Goal: Use online tool/utility

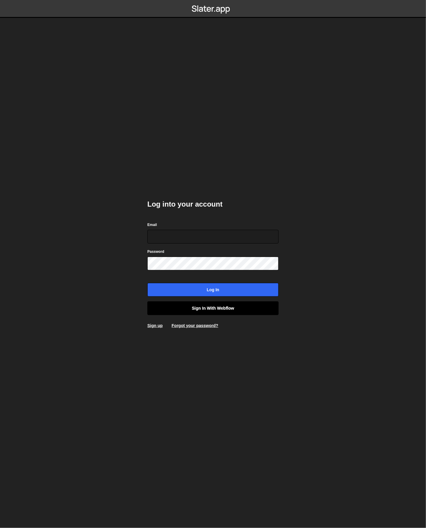
click at [214, 310] on link "Sign in with Webflow" at bounding box center [212, 308] width 131 height 14
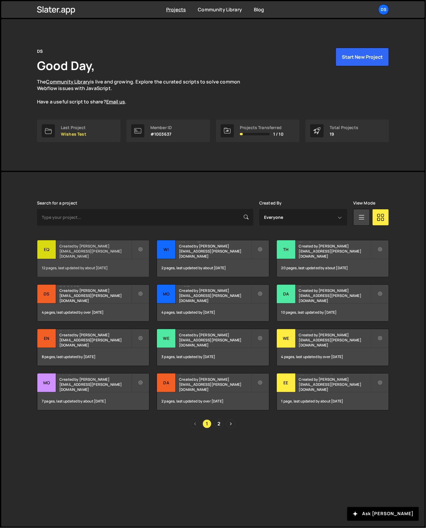
click at [52, 248] on div "Eq" at bounding box center [46, 249] width 19 height 19
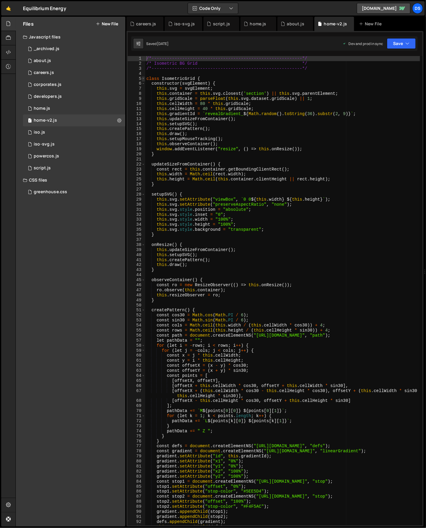
click at [143, 77] on span at bounding box center [143, 78] width 3 height 5
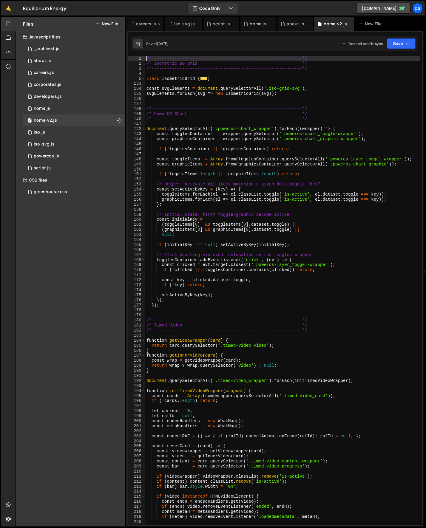
click at [159, 24] on icon at bounding box center [159, 24] width 4 height 6
click at [158, 24] on icon at bounding box center [159, 24] width 4 height 6
click at [0, 0] on icon at bounding box center [0, 0] width 0 height 0
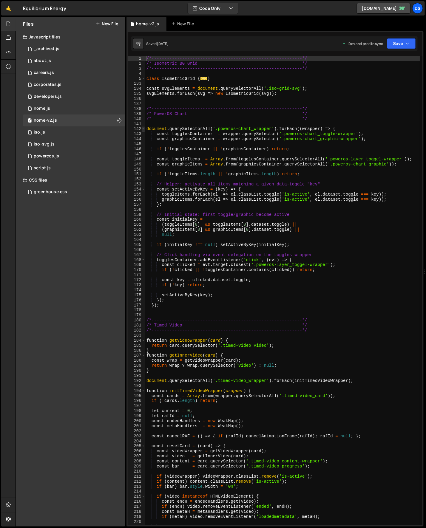
click at [144, 128] on span at bounding box center [143, 128] width 3 height 5
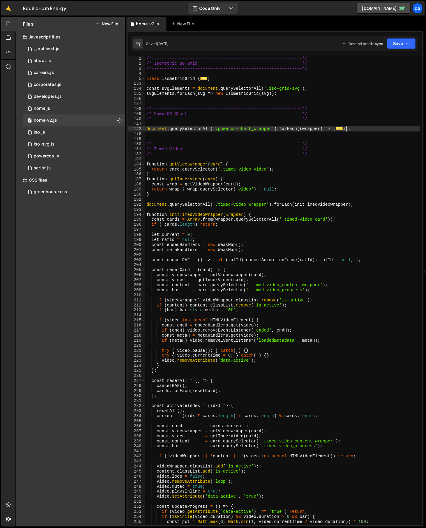
click at [355, 131] on div "/*-----------------------------------------------------------*/ /* Isometric BG…" at bounding box center [282, 296] width 275 height 480
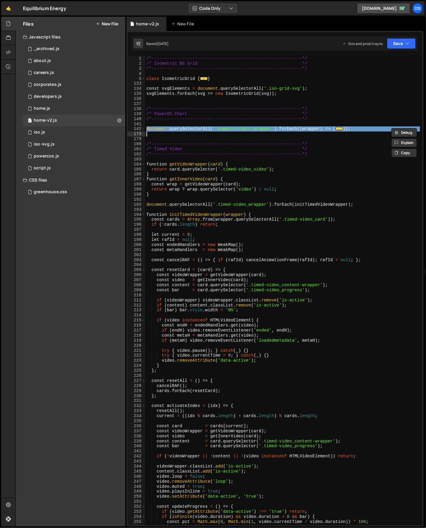
paste textarea "});"
type textarea "});"
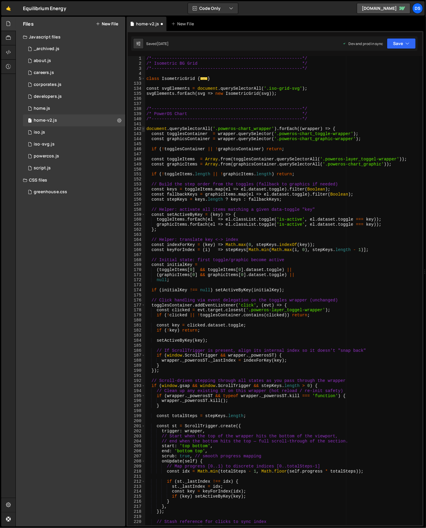
click at [142, 129] on span at bounding box center [143, 128] width 3 height 5
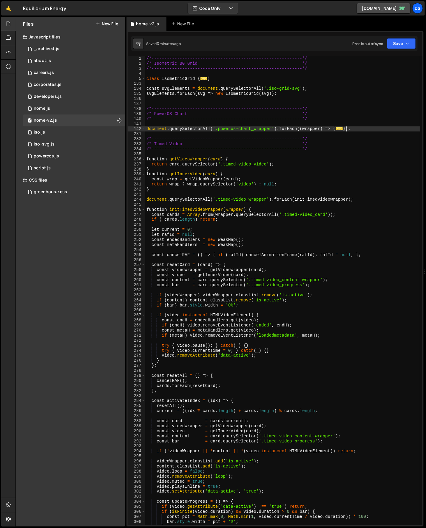
paste textarea
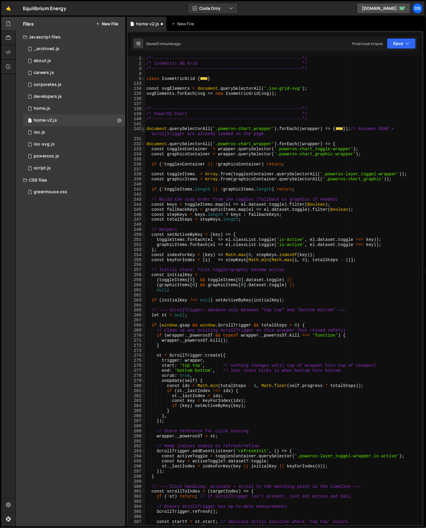
click at [144, 129] on span at bounding box center [143, 128] width 3 height 5
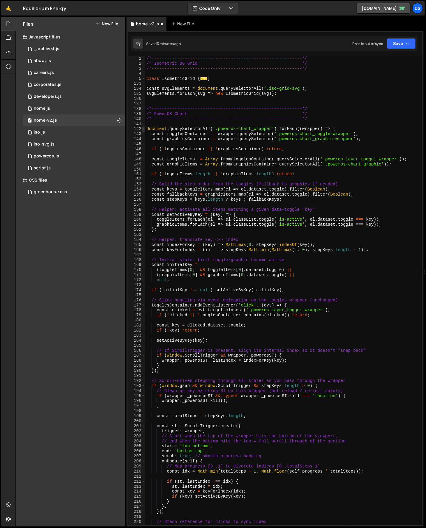
click at [144, 129] on span at bounding box center [143, 128] width 3 height 5
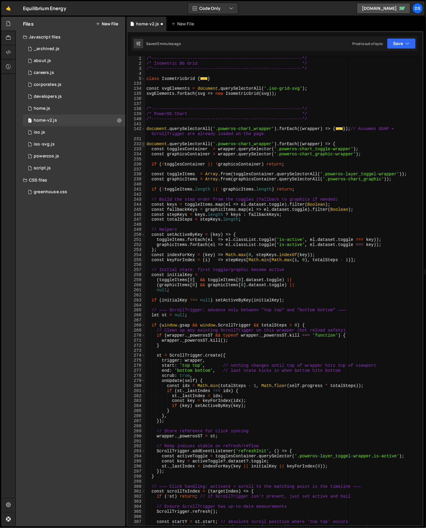
click at [142, 144] on span at bounding box center [143, 144] width 3 height 5
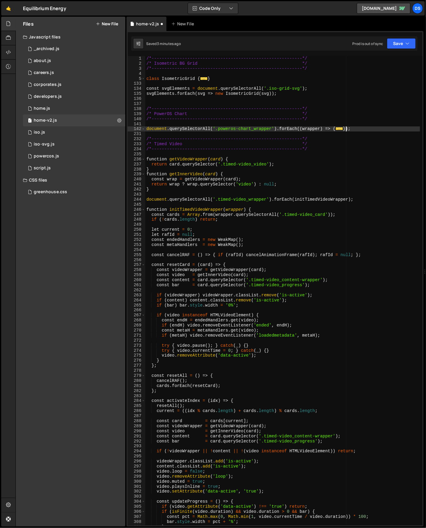
click at [164, 129] on div "/*-----------------------------------------------------------*/ /* Isometric BG…" at bounding box center [282, 296] width 275 height 480
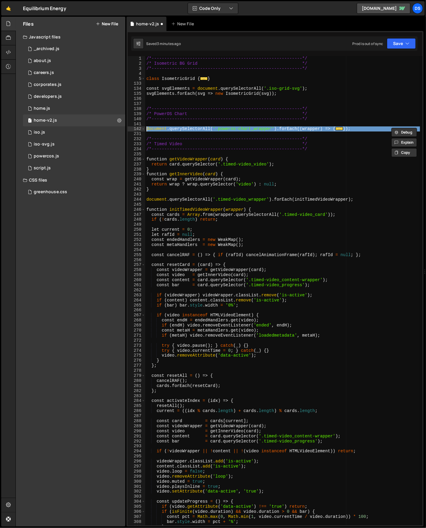
click at [164, 129] on div "/*-----------------------------------------------------------*/ /* Isometric BG…" at bounding box center [282, 296] width 275 height 480
type textarea "document.querySelectorAll('.poweros-chart_wrapper').forEach((wrapper) => { cons…"
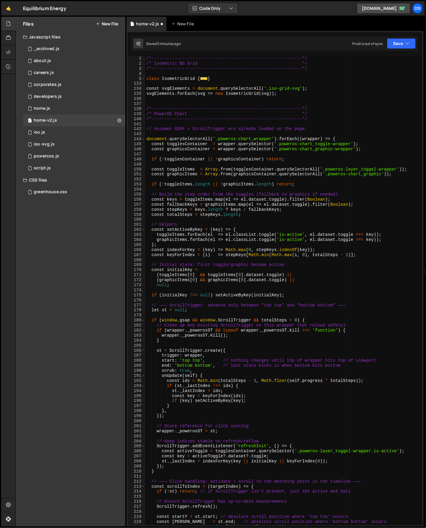
click at [144, 138] on span at bounding box center [143, 138] width 3 height 5
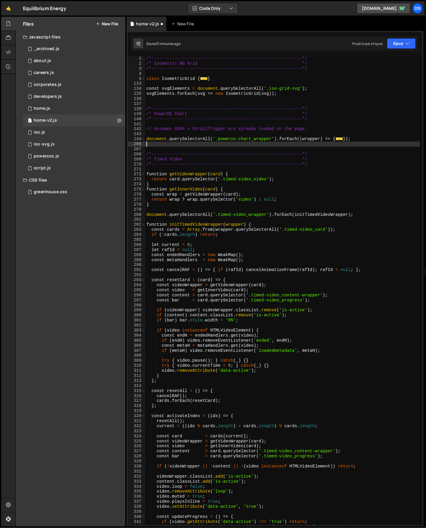
click at [165, 125] on div "/*-----------------------------------------------------------*/ /* Isometric BG…" at bounding box center [282, 296] width 275 height 480
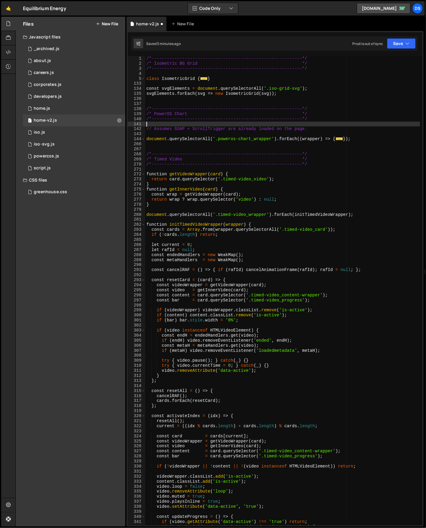
click at [165, 125] on div "/*-----------------------------------------------------------*/ /* Isometric BG…" at bounding box center [282, 296] width 275 height 480
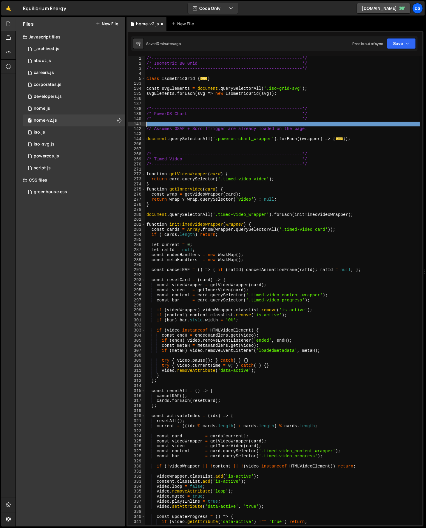
click at [165, 125] on div "/*-----------------------------------------------------------*/ /* Isometric BG…" at bounding box center [282, 296] width 275 height 480
click at [179, 130] on div "/*-----------------------------------------------------------*/ /* Isometric BG…" at bounding box center [282, 296] width 275 height 480
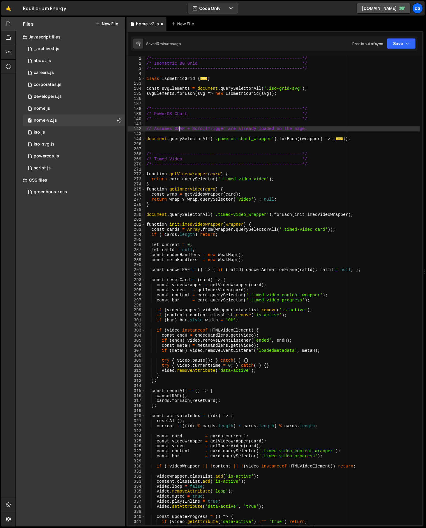
click at [179, 130] on div "/*-----------------------------------------------------------*/ /* Isometric BG…" at bounding box center [282, 296] width 275 height 480
type textarea "// Assumes GSAP + ScrollTrigger are already loaded on the page."
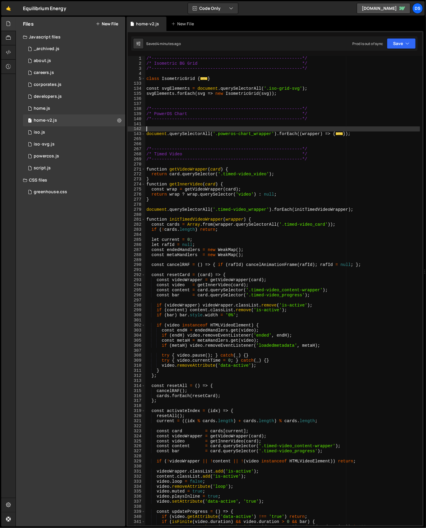
click at [207, 132] on div "/*-----------------------------------------------------------*/ /* Isometric BG…" at bounding box center [282, 296] width 275 height 480
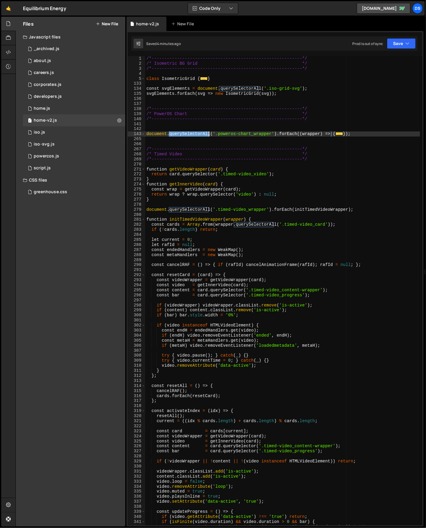
click at [207, 132] on div "/*-----------------------------------------------------------*/ /* Isometric BG…" at bounding box center [282, 296] width 275 height 480
type textarea "document.querySelectorAll('.poweros-chart_wrapper').forEach((wrapper) => { cons…"
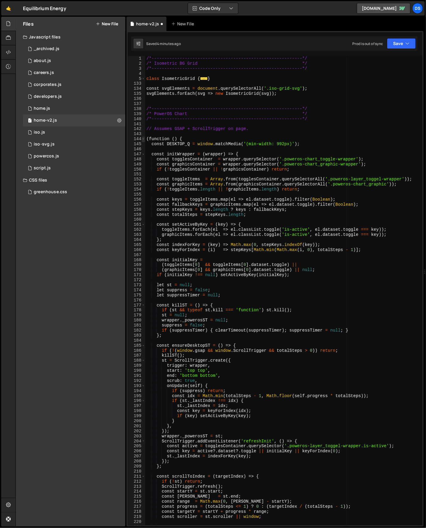
click at [143, 139] on span at bounding box center [143, 138] width 3 height 5
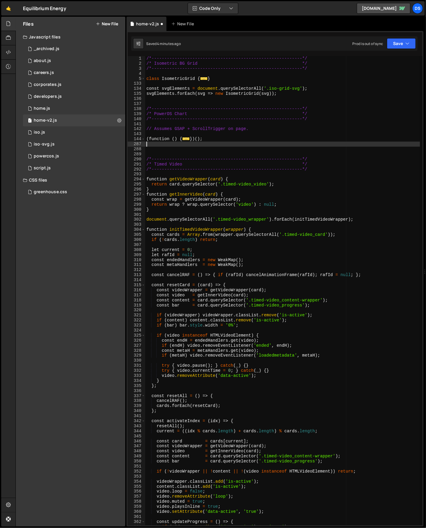
click at [184, 127] on div "/*-----------------------------------------------------------*/ /* Isometric BG…" at bounding box center [282, 296] width 275 height 480
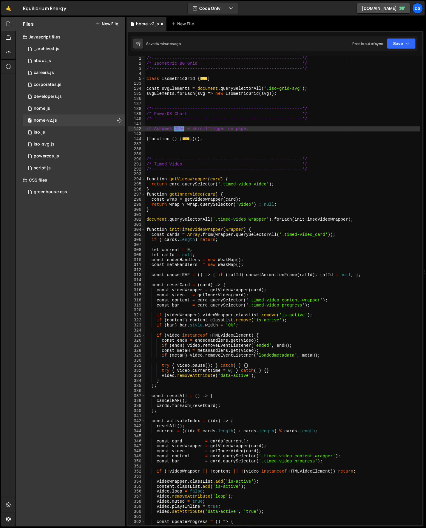
click at [184, 127] on div "/*-----------------------------------------------------------*/ /* Isometric BG…" at bounding box center [282, 296] width 275 height 480
type textarea "// Assumes GSAP + ScrollTrigger on page."
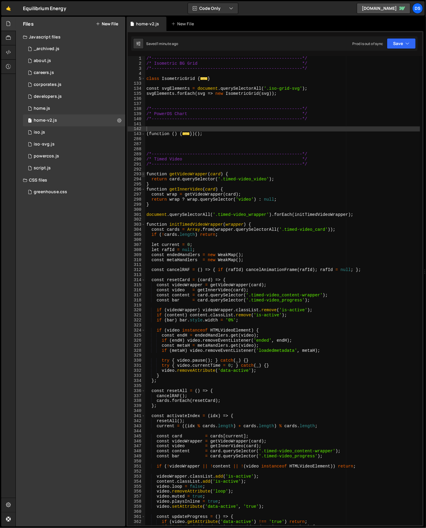
click at [142, 173] on span at bounding box center [143, 174] width 3 height 5
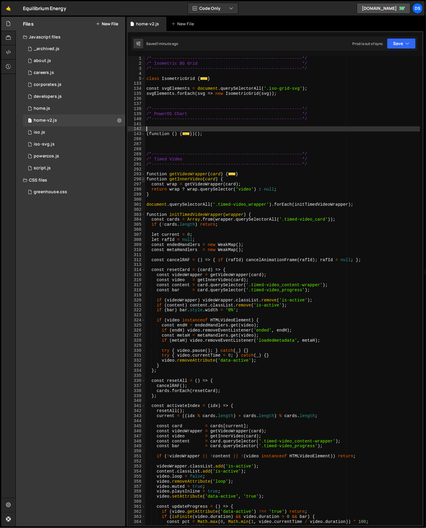
click at [143, 179] on span at bounding box center [143, 179] width 3 height 5
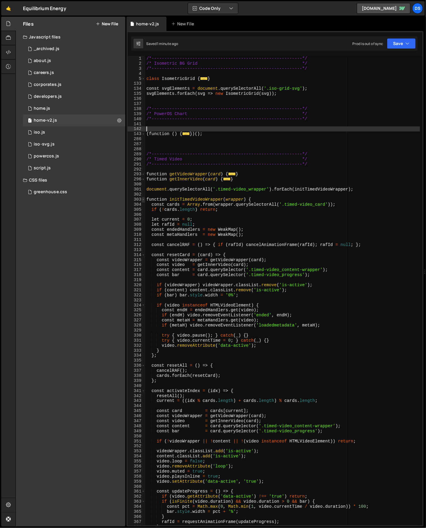
click at [142, 199] on span at bounding box center [143, 199] width 3 height 5
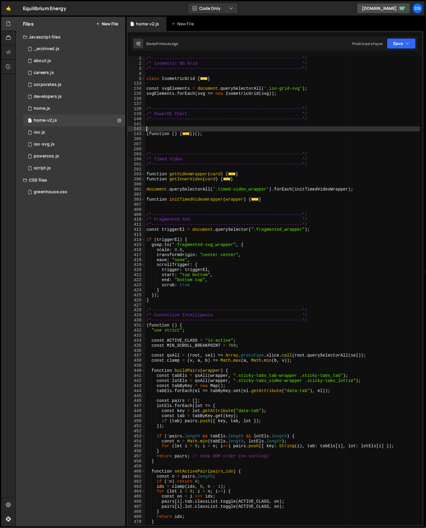
click at [153, 192] on div "/*-----------------------------------------------------------*/ /* Isometric BG…" at bounding box center [282, 296] width 275 height 480
click at [142, 325] on span at bounding box center [143, 325] width 3 height 5
type textarea "(function () { "use strict";"
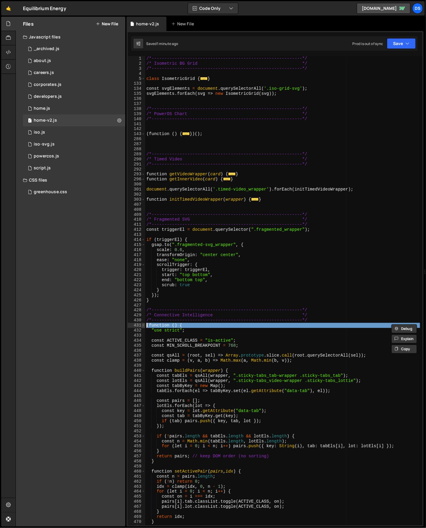
click at [143, 325] on span at bounding box center [143, 325] width 3 height 5
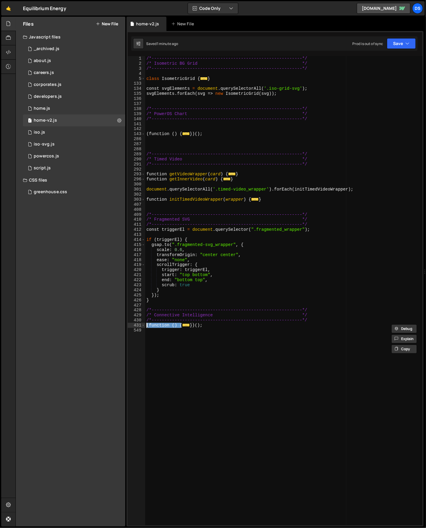
click at [189, 344] on div "/*-----------------------------------------------------------*/ /* Isometric BG…" at bounding box center [283, 296] width 277 height 480
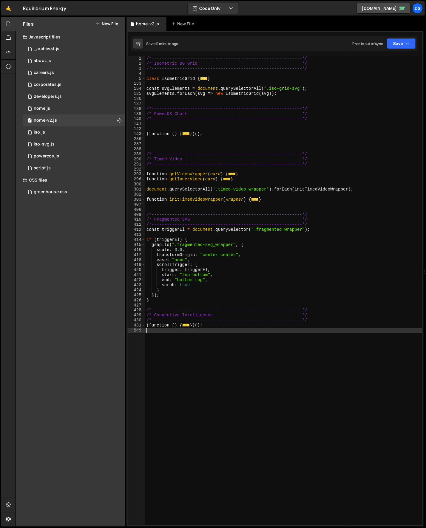
click at [153, 122] on div "/*-----------------------------------------------------------*/ /* Isometric BG…" at bounding box center [283, 296] width 277 height 480
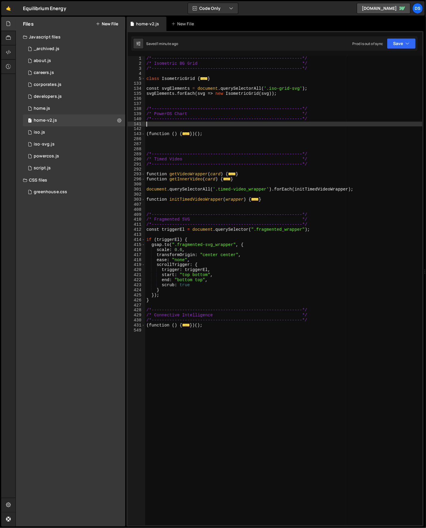
type textarea "/*-----------------------------------------------------------*/"
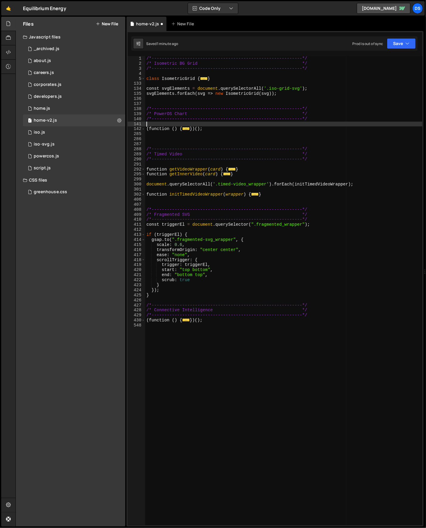
click at [154, 122] on div "/*-----------------------------------------------------------*/ /* Isometric BG…" at bounding box center [283, 296] width 277 height 480
type textarea "/*-----------------------------------------------------------*/"
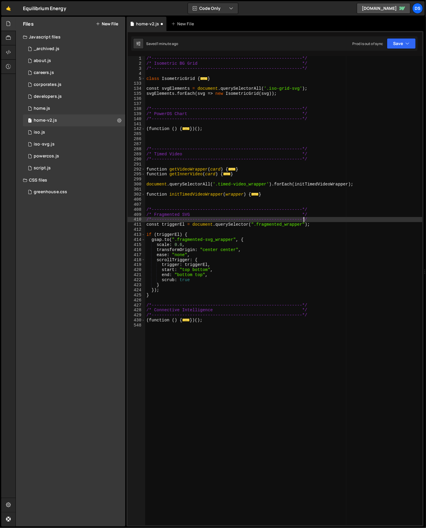
click at [308, 219] on div "/*-----------------------------------------------------------*/ /* Isometric BG…" at bounding box center [283, 296] width 277 height 480
type textarea "/*-----------------------------------------------------------*/"
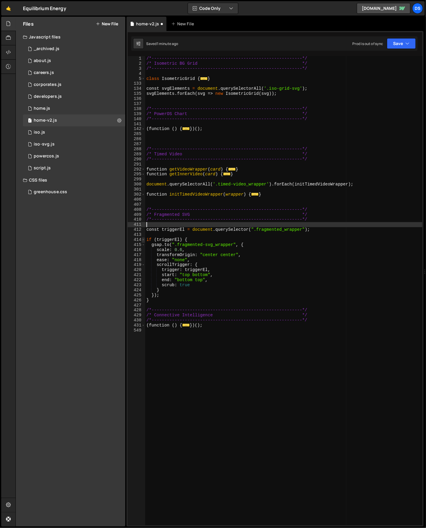
click at [143, 239] on span at bounding box center [143, 239] width 3 height 5
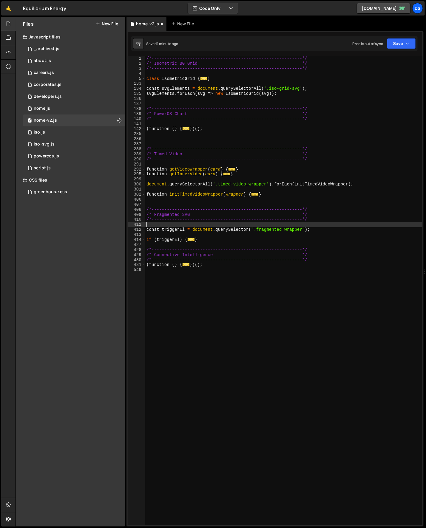
click at [210, 308] on div "/*-----------------------------------------------------------*/ /* Isometric BG…" at bounding box center [283, 296] width 277 height 480
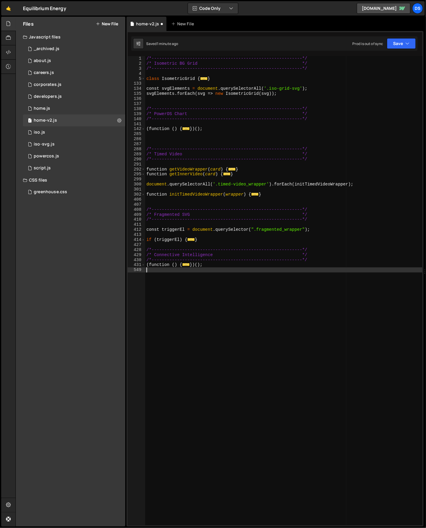
click at [152, 142] on div "/*-----------------------------------------------------------*/ /* Isometric BG…" at bounding box center [283, 296] width 277 height 480
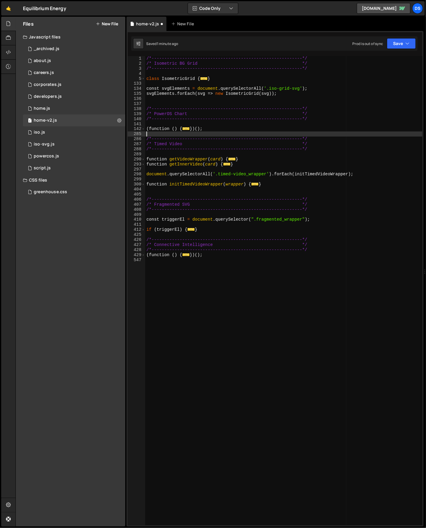
click at [221, 332] on div "/*-----------------------------------------------------------*/ /* Isometric BG…" at bounding box center [283, 296] width 277 height 480
click at [251, 335] on div "/*-----------------------------------------------------------*/ /* Isometric BG…" at bounding box center [283, 296] width 277 height 480
click at [205, 288] on div "/*-----------------------------------------------------------*/ /* Isometric BG…" at bounding box center [283, 296] width 277 height 480
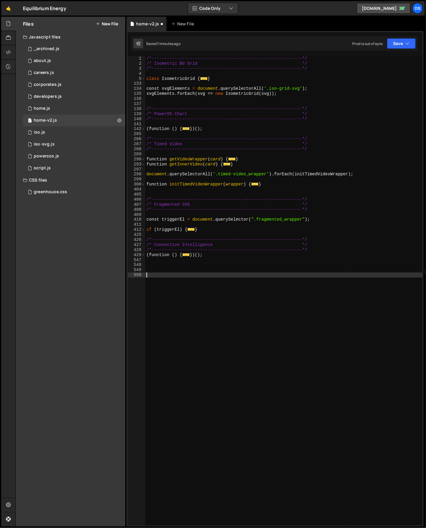
paste textarea "/*-----------------------------------------------------------*/ /* Connective I…"
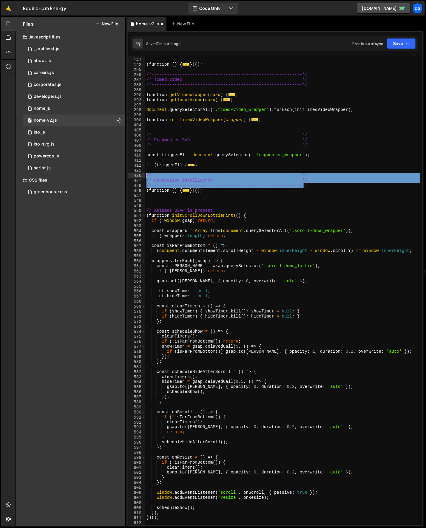
drag, startPoint x: 309, startPoint y: 184, endPoint x: 131, endPoint y: 177, distance: 178.4
click at [131, 177] on div "140 141 142 285 286 287 288 289 290 293 297 298 299 300 404 405 406 407 408 409…" at bounding box center [275, 290] width 294 height 469
type textarea "/*-----------------------------------------------------------*/ /* Connective I…"
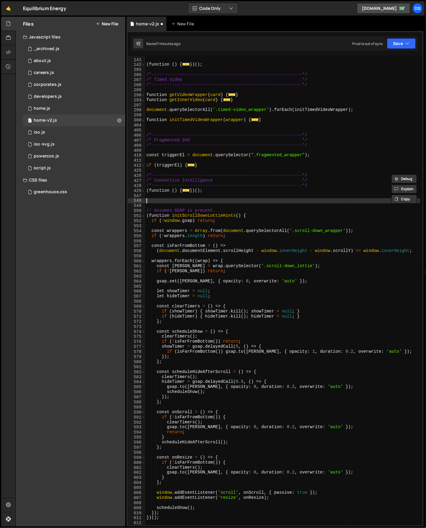
click at [150, 201] on div "/*-----------------------------------------------------------*/ ( function ( ) …" at bounding box center [282, 292] width 275 height 480
paste textarea "/*-----------------------------------------------------------*/"
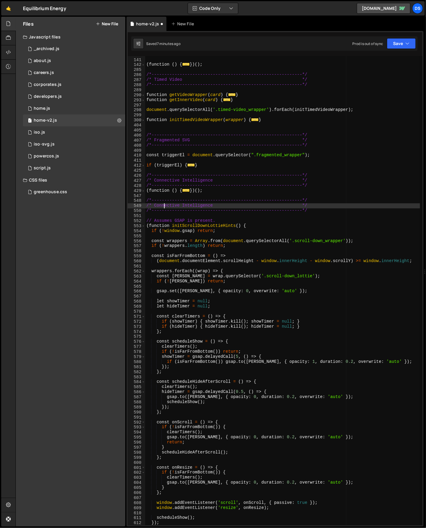
click at [164, 204] on div "/*-----------------------------------------------------------*/ ( function ( ) …" at bounding box center [282, 292] width 275 height 480
click at [160, 204] on div "/*-----------------------------------------------------------*/ ( function ( ) …" at bounding box center [282, 290] width 274 height 469
drag, startPoint x: 155, startPoint y: 205, endPoint x: 212, endPoint y: 205, distance: 57.2
click at [212, 205] on div "/*-----------------------------------------------------------*/ ( function ( ) …" at bounding box center [282, 292] width 275 height 480
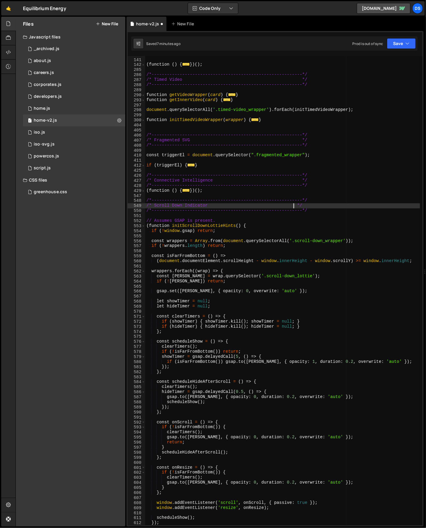
scroll to position [0, 10]
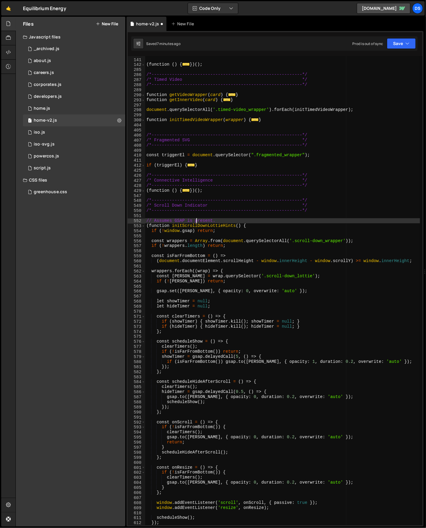
click at [195, 221] on div "/*-----------------------------------------------------------*/ ( function ( ) …" at bounding box center [282, 292] width 275 height 480
click at [195, 220] on div "/*-----------------------------------------------------------*/ ( function ( ) …" at bounding box center [282, 292] width 275 height 480
click at [195, 221] on div "/*-----------------------------------------------------------*/ ( function ( ) …" at bounding box center [282, 292] width 275 height 480
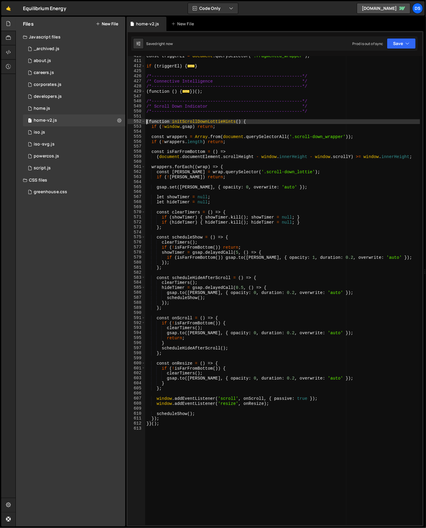
scroll to position [124, 0]
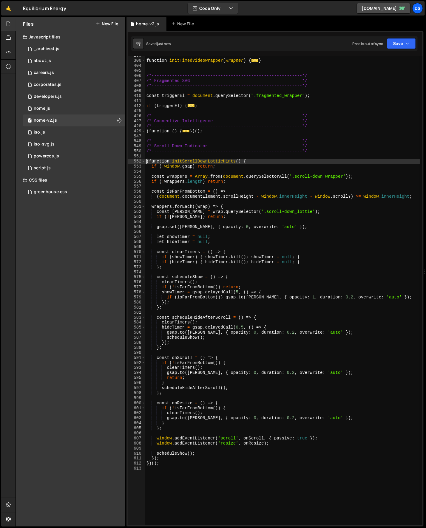
type textarea "(function initScrollDownLottieHints() {"
click at [143, 162] on span at bounding box center [143, 161] width 3 height 5
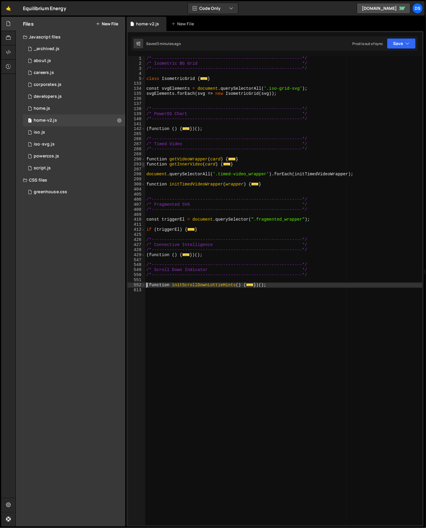
scroll to position [0, 0]
click at [197, 308] on div "/*-----------------------------------------------------------*/ /* Isometric BG…" at bounding box center [283, 296] width 277 height 480
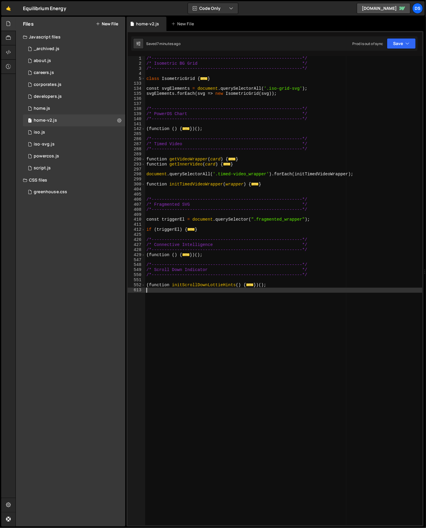
click at [214, 124] on div "/*-----------------------------------------------------------*/ /* Isometric BG…" at bounding box center [283, 296] width 277 height 480
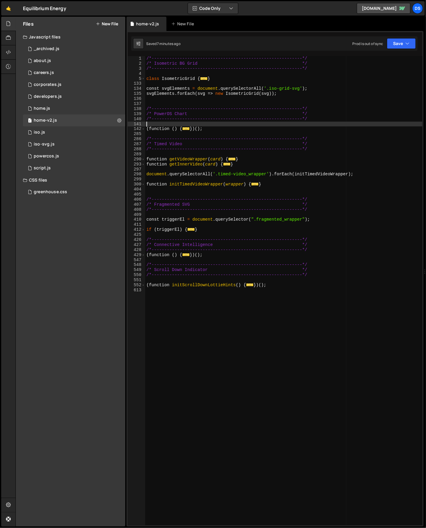
click at [216, 129] on div "/*-----------------------------------------------------------*/ /* Isometric BG…" at bounding box center [283, 296] width 277 height 480
click at [217, 129] on div "/*-----------------------------------------------------------*/ /* Isometric BG…" at bounding box center [283, 296] width 277 height 480
type textarea "})();"
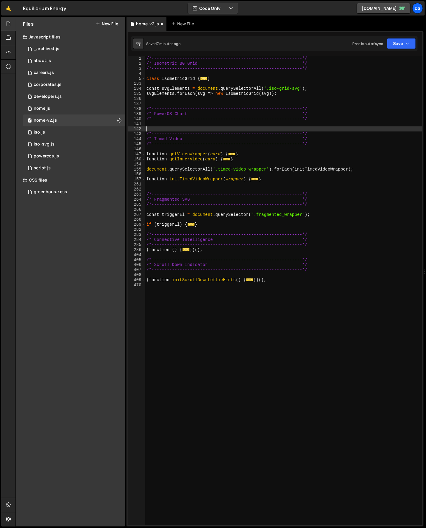
paste textarea
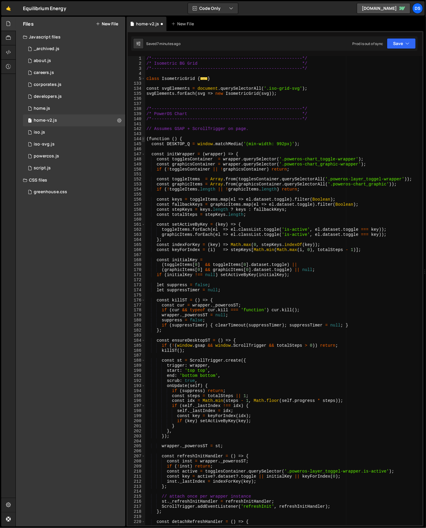
click at [144, 138] on span at bounding box center [143, 138] width 3 height 5
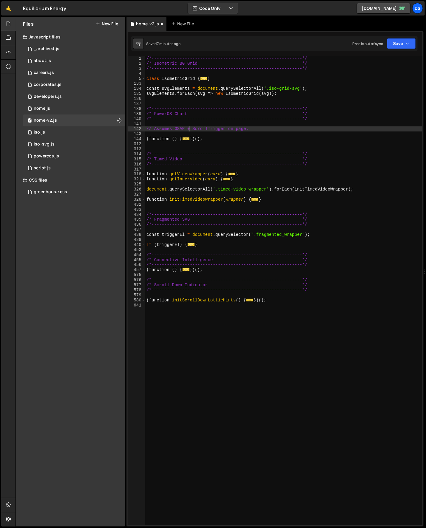
click at [189, 127] on div "/*-----------------------------------------------------------*/ /* Isometric BG…" at bounding box center [283, 296] width 277 height 480
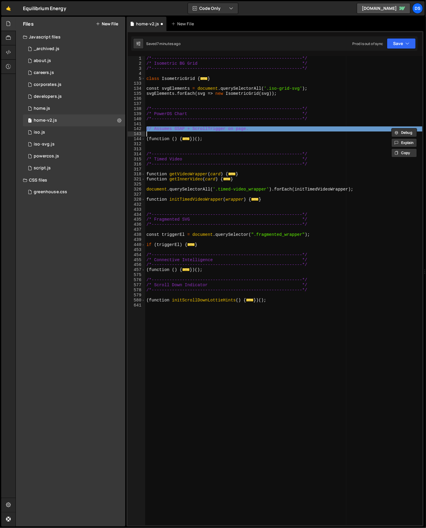
click at [189, 127] on div "/*-----------------------------------------------------------*/ /* Isometric BG…" at bounding box center [283, 296] width 277 height 480
type textarea "// Assumes GSAP + ScrollTrigger on page."
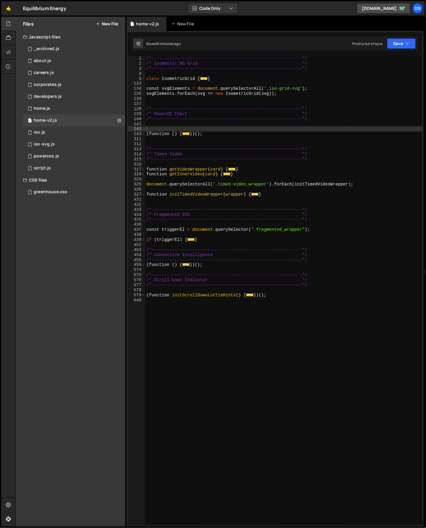
click at [217, 264] on div "/*-----------------------------------------------------------*/ /* Isometric BG…" at bounding box center [283, 296] width 277 height 480
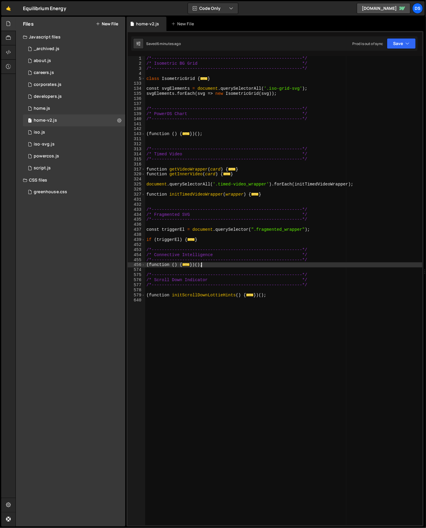
click at [217, 264] on div "/*-----------------------------------------------------------*/ /* Isometric BG…" at bounding box center [283, 296] width 277 height 480
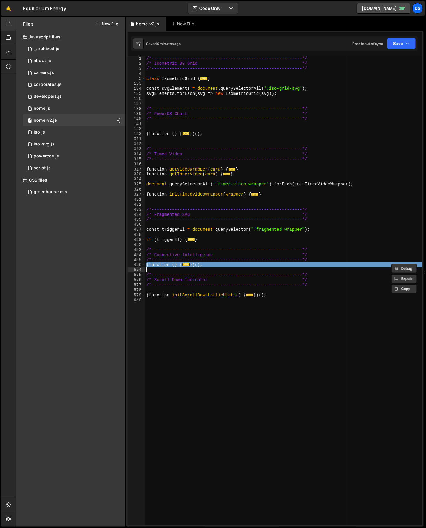
click at [217, 264] on div "/*-----------------------------------------------------------*/ /* Isometric BG…" at bounding box center [283, 296] width 277 height 480
click at [222, 266] on div "/*-----------------------------------------------------------*/ /* Isometric BG…" at bounding box center [283, 290] width 277 height 469
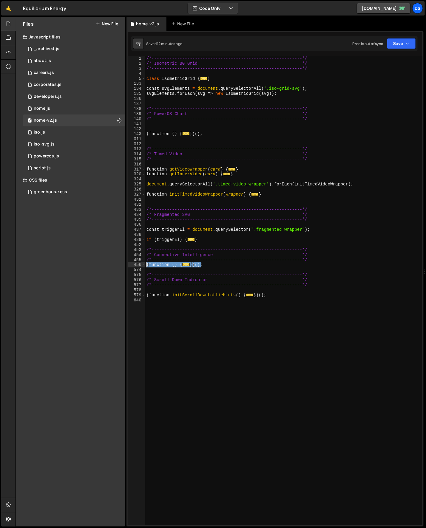
drag, startPoint x: 218, startPoint y: 265, endPoint x: 138, endPoint y: 265, distance: 80.2
click at [138, 265] on div "})(); 1 2 3 4 5 133 134 135 136 137 138 139 140 141 142 143 311 312 313 314 315…" at bounding box center [275, 290] width 294 height 469
type textarea "(function () { "use strict";"
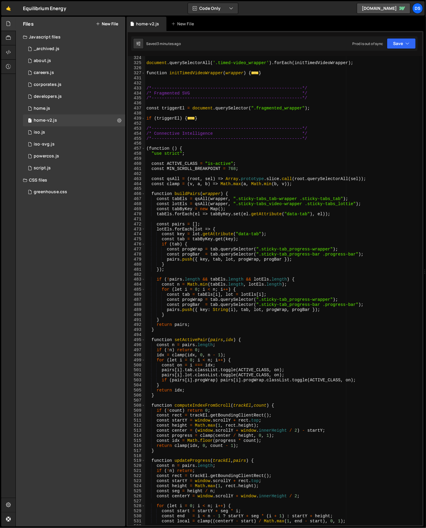
scroll to position [81, 0]
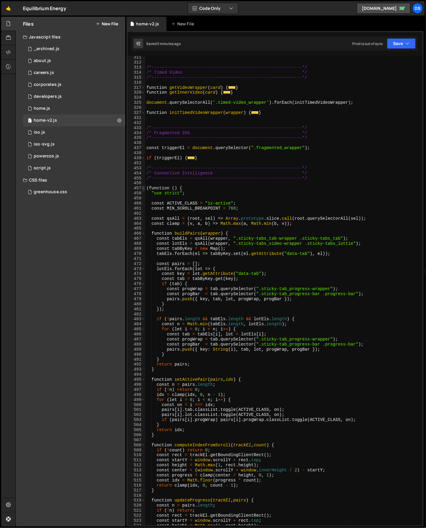
click at [143, 189] on span at bounding box center [143, 188] width 3 height 5
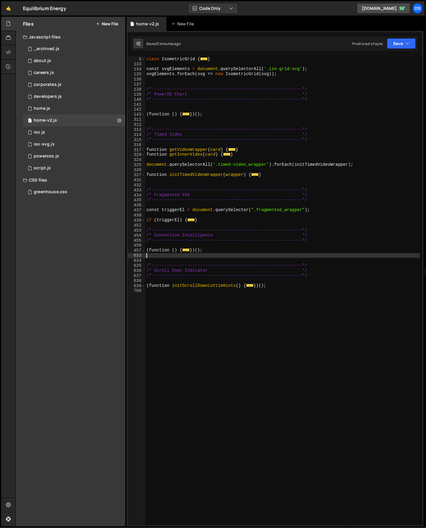
click at [232, 358] on div "class IsometricGrid { ... } const svgElements = document . querySelectorAll ( '…" at bounding box center [282, 292] width 275 height 480
